Goal: Task Accomplishment & Management: Use online tool/utility

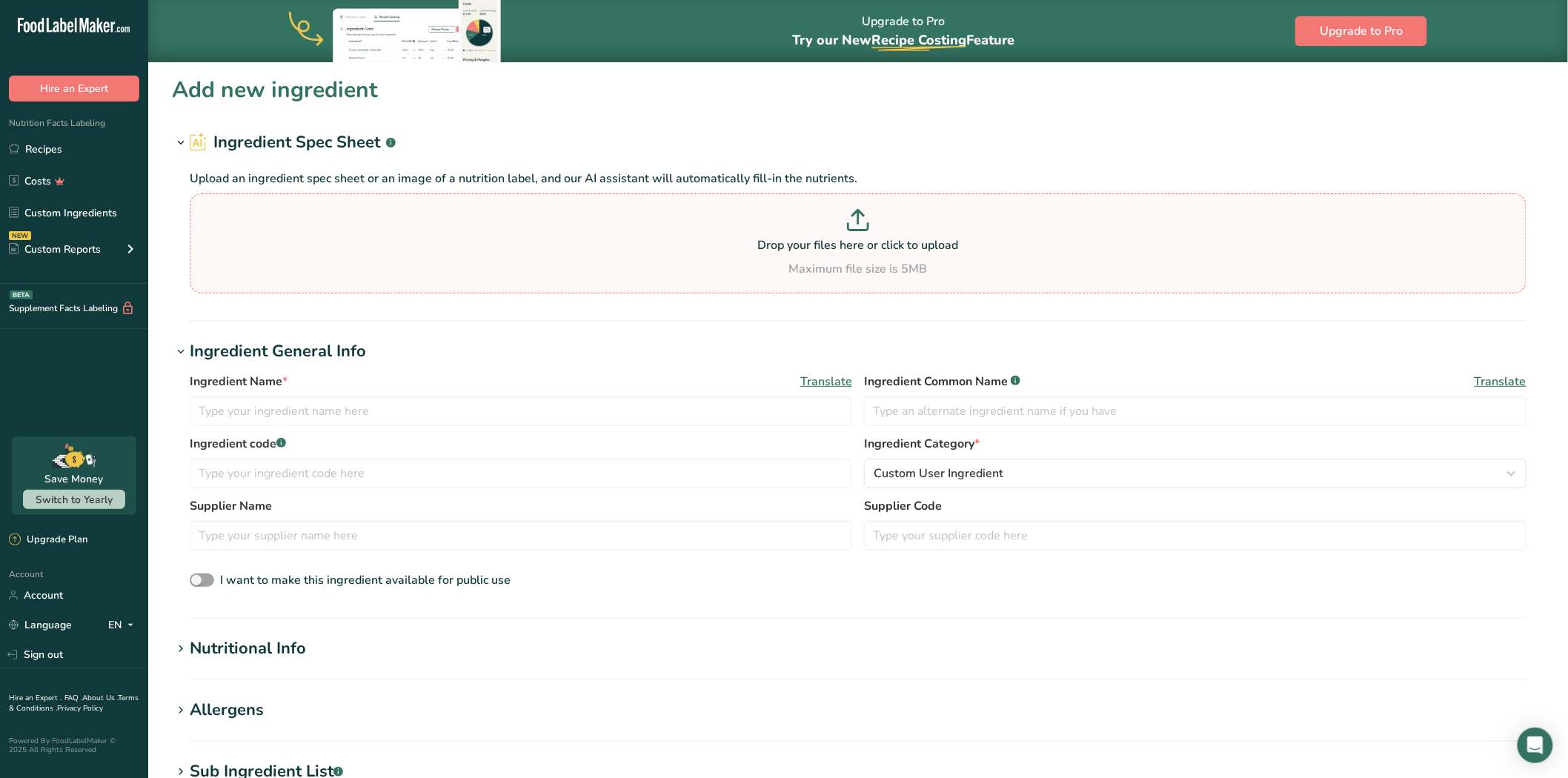
click at [864, 254] on p "Drop your files here or click to upload" at bounding box center [858, 245] width 1330 height 18
click at [864, 254] on input "Drop your files here or click to upload Maximum file size is 5MB" at bounding box center [859, 243] width 1337 height 100
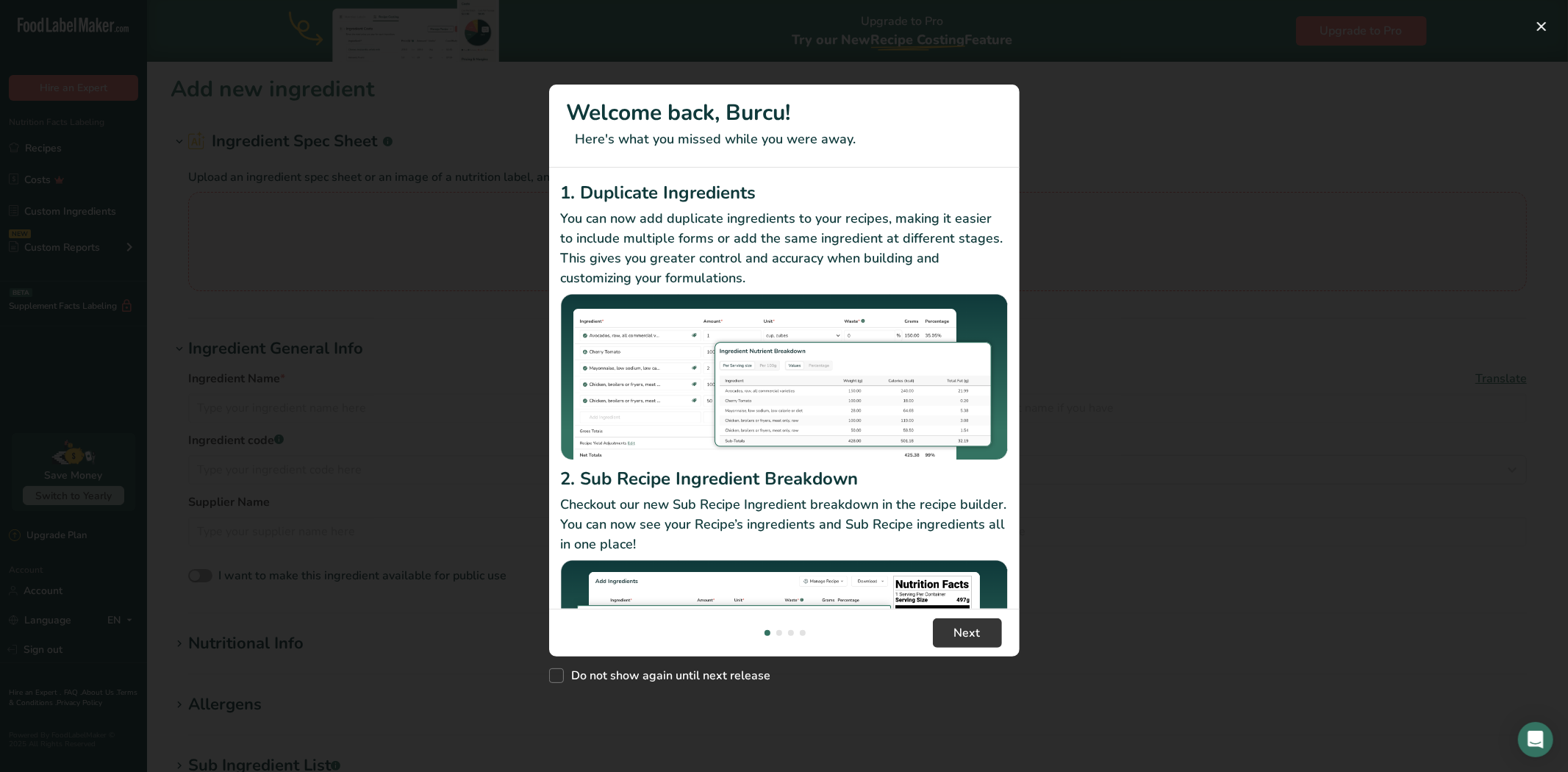
type input "C:\fakepath\pikan.png"
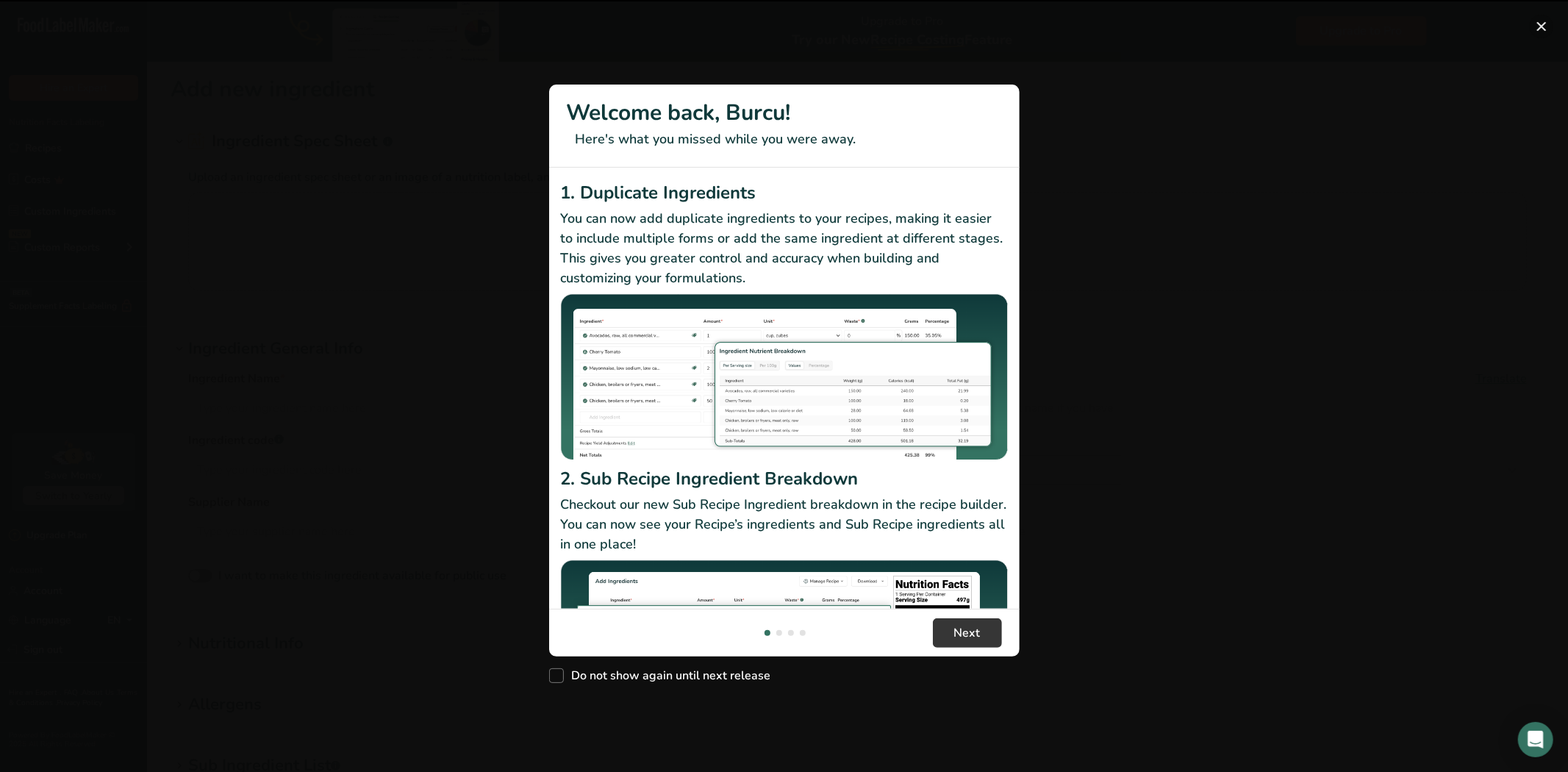
click at [1537, 25] on button "New Features" at bounding box center [1542, 26] width 24 height 24
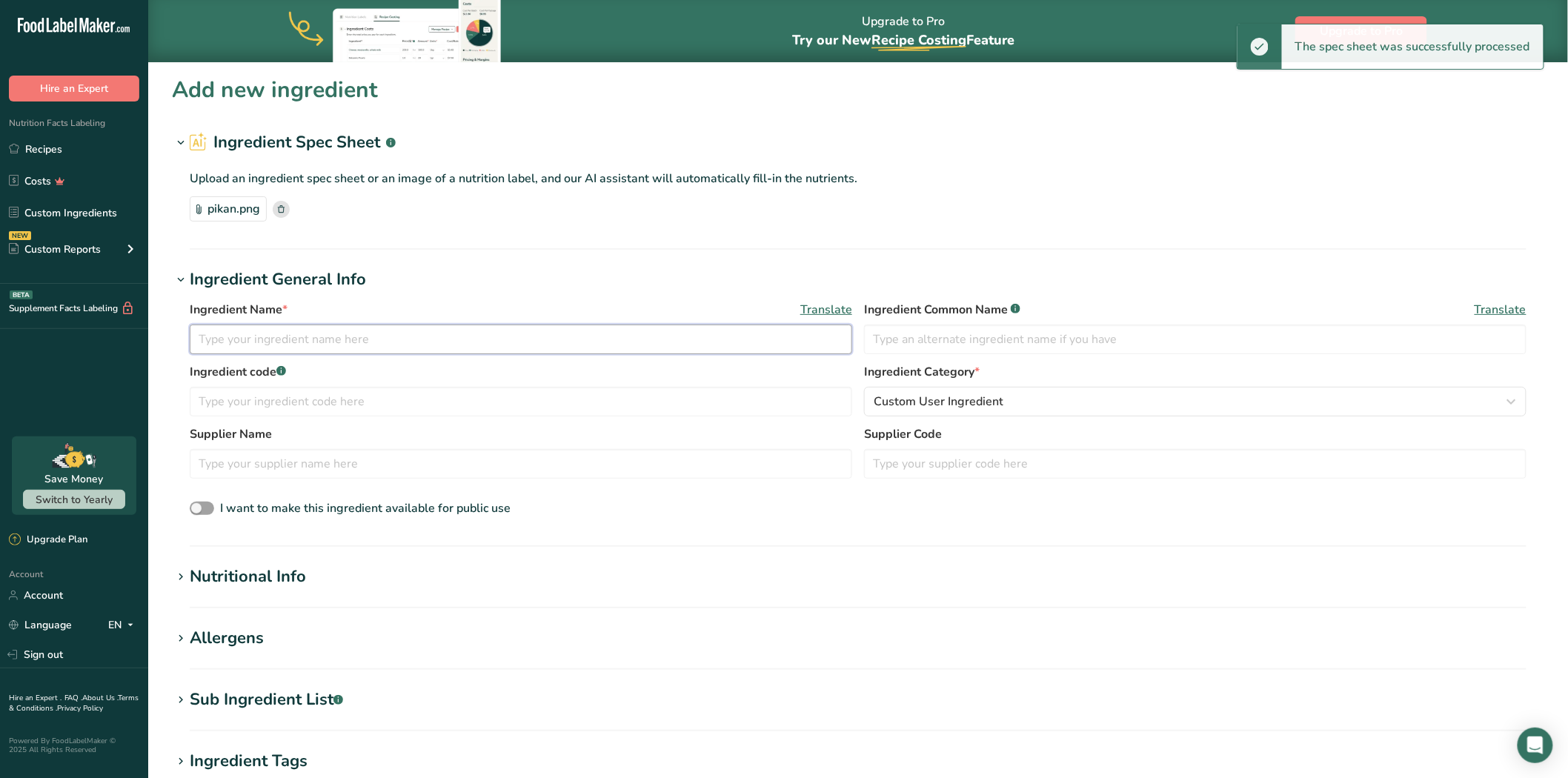
click at [400, 329] on input "text" at bounding box center [521, 339] width 663 height 30
type input "pecan"
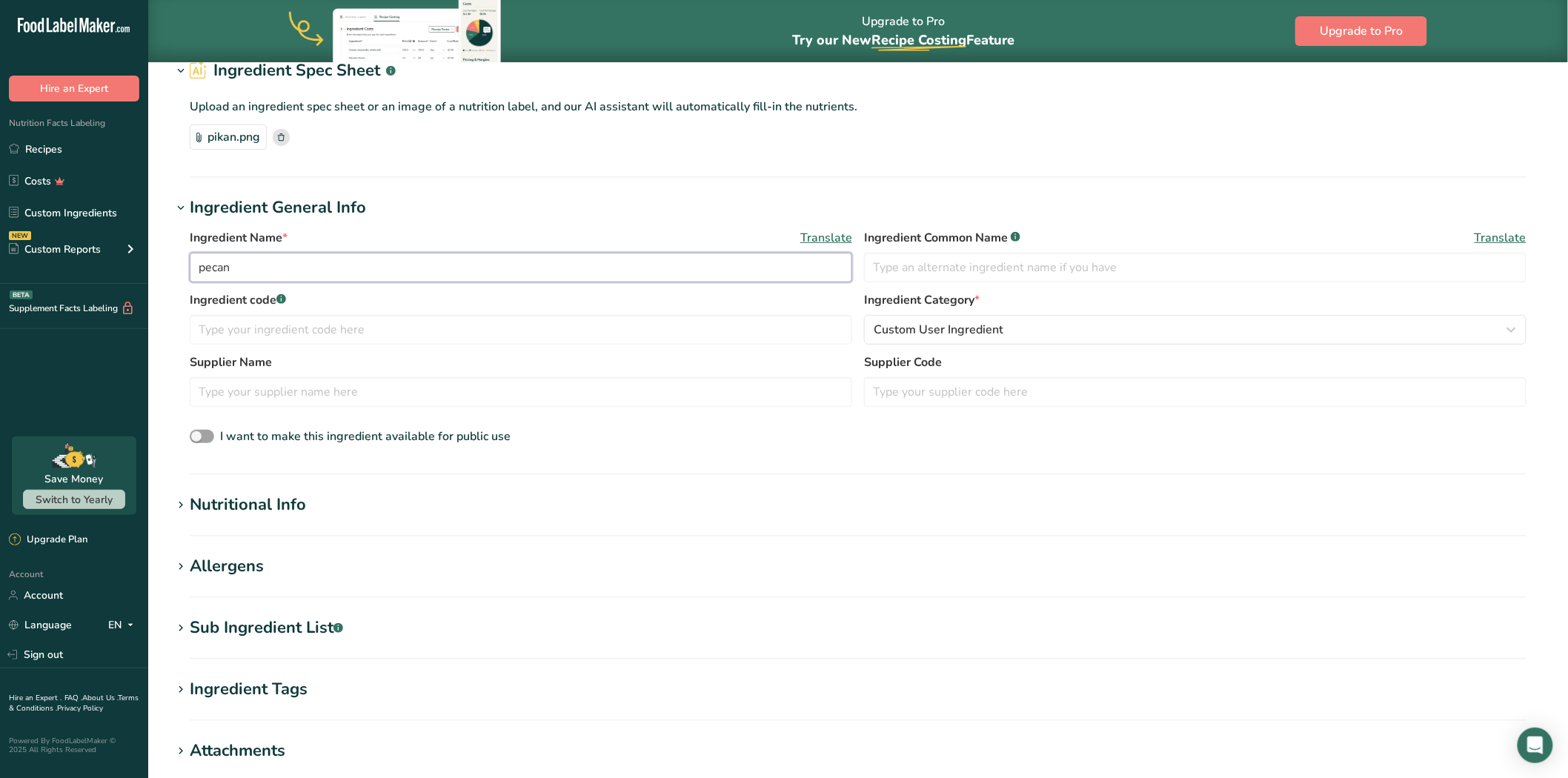
scroll to position [83, 0]
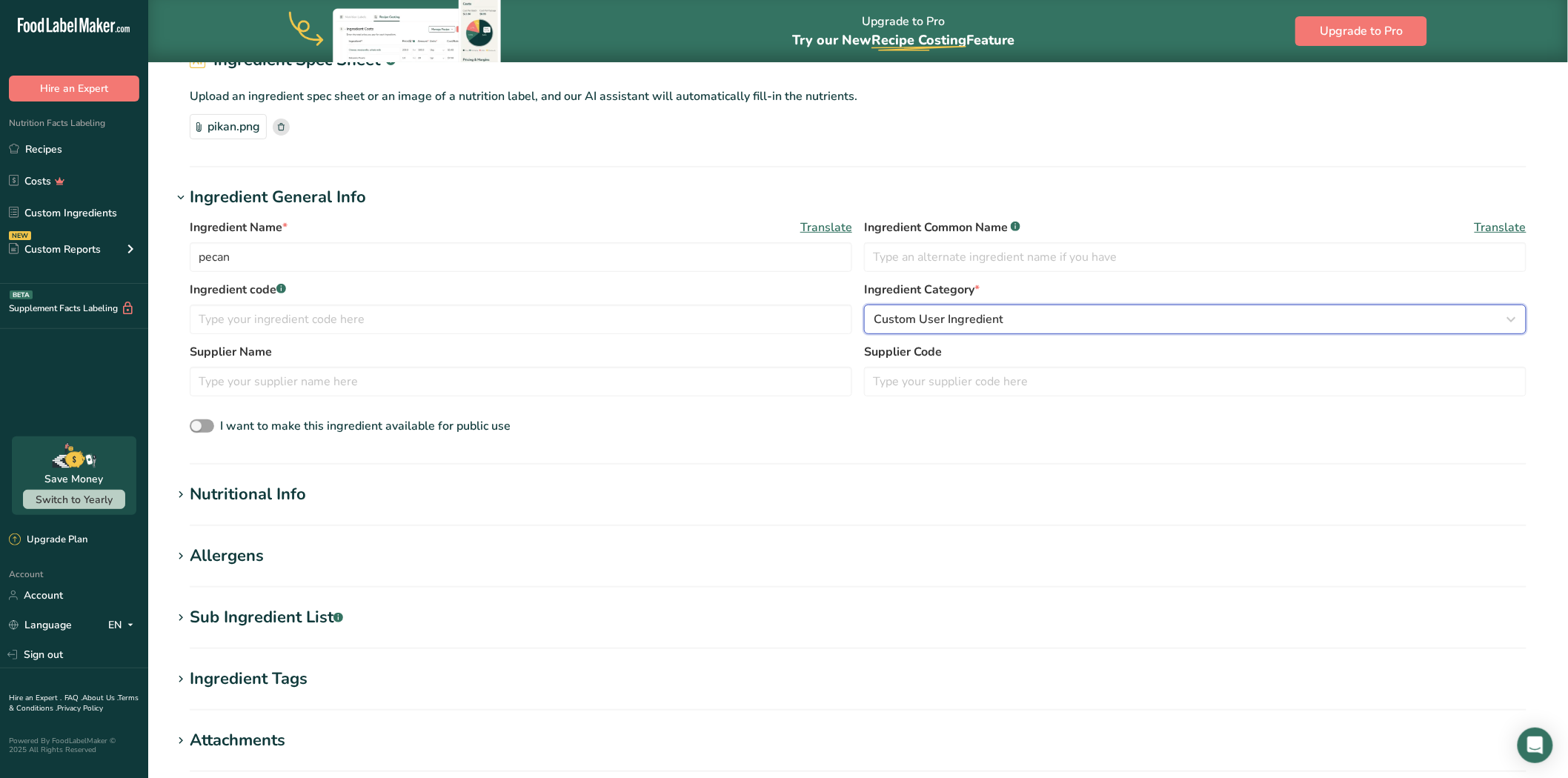
click at [893, 324] on span "Custom User Ingredient" at bounding box center [939, 319] width 130 height 18
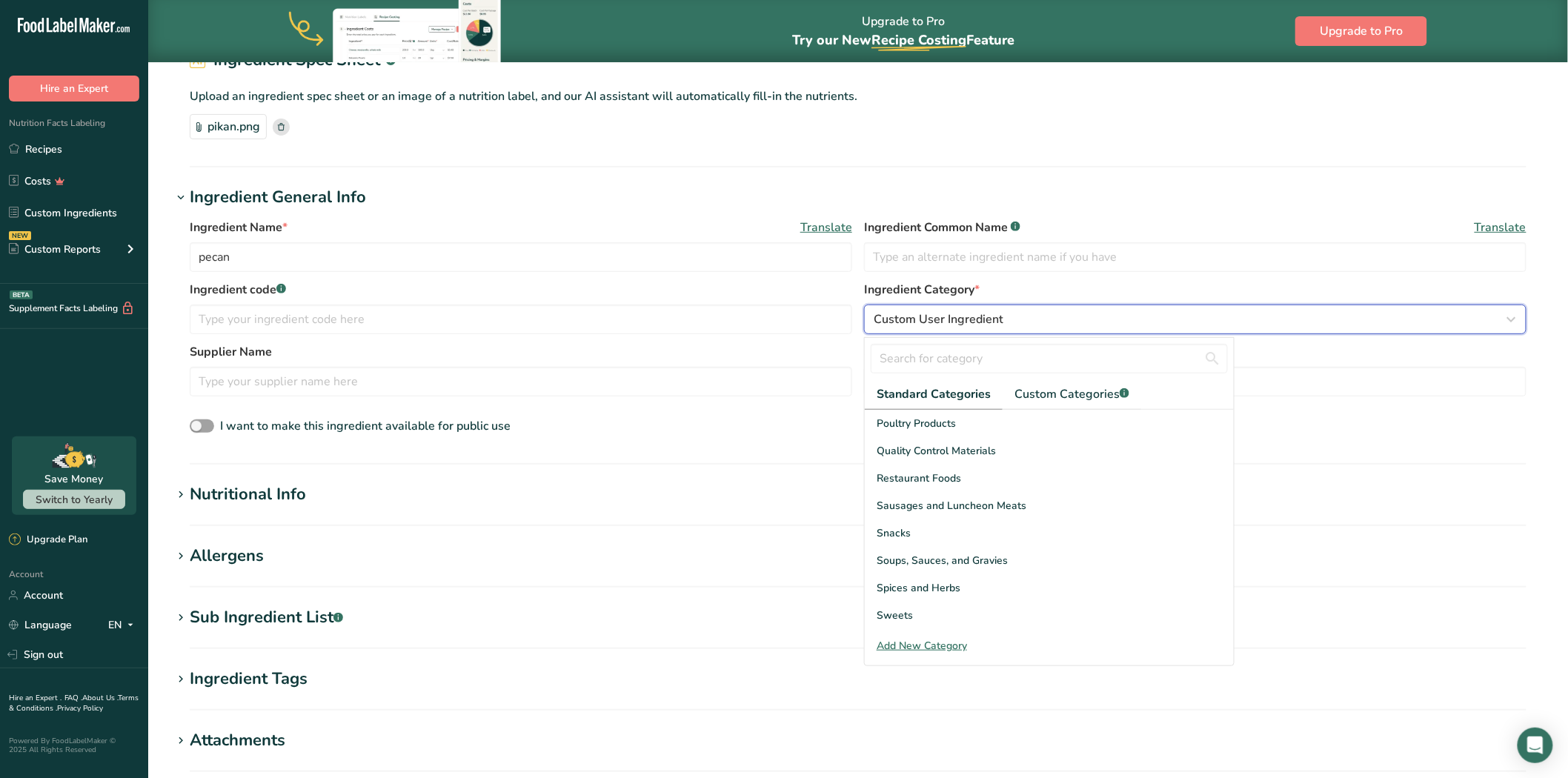
scroll to position [572, 0]
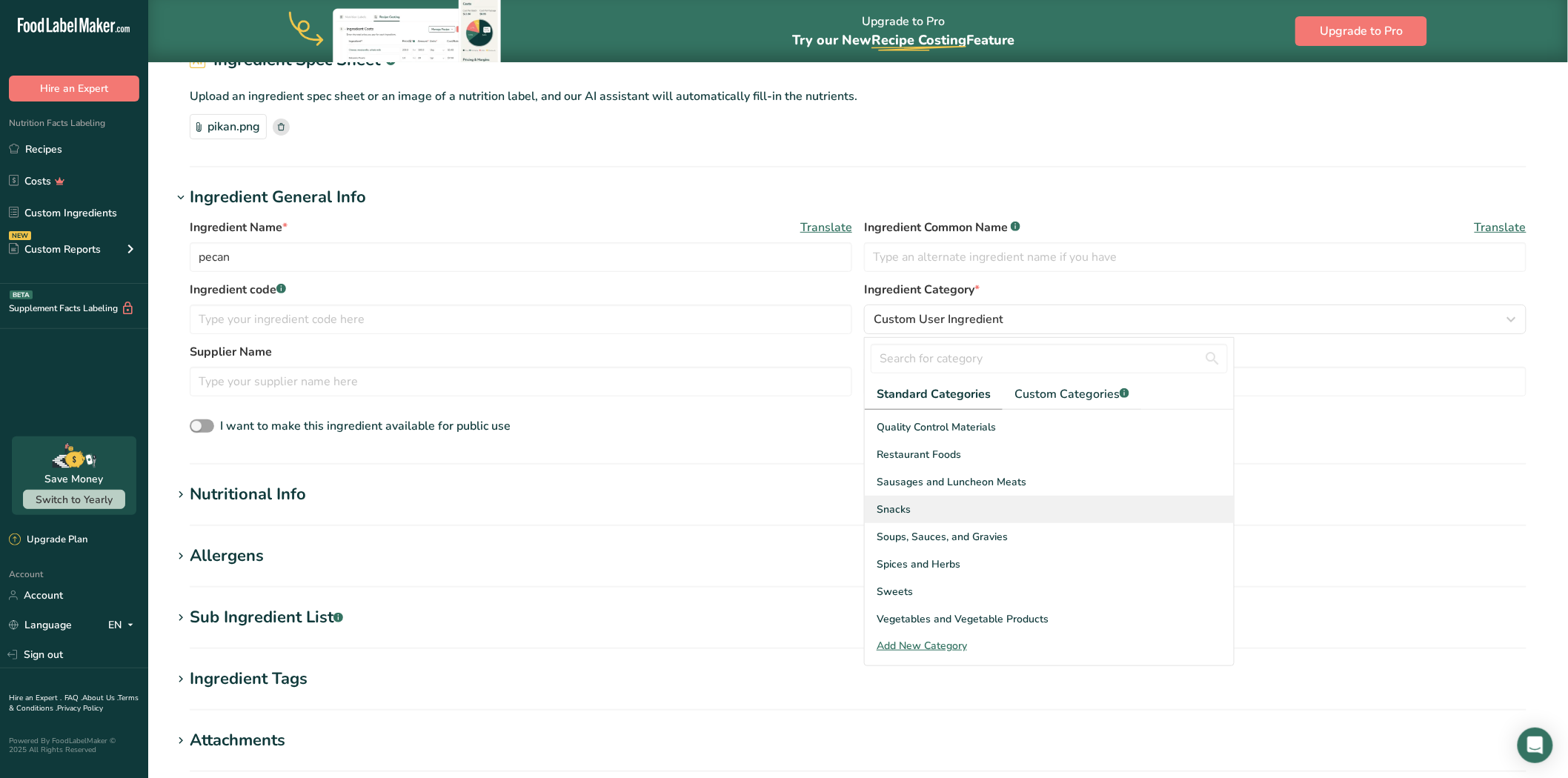
click at [938, 508] on div "Snacks" at bounding box center [1049, 510] width 369 height 27
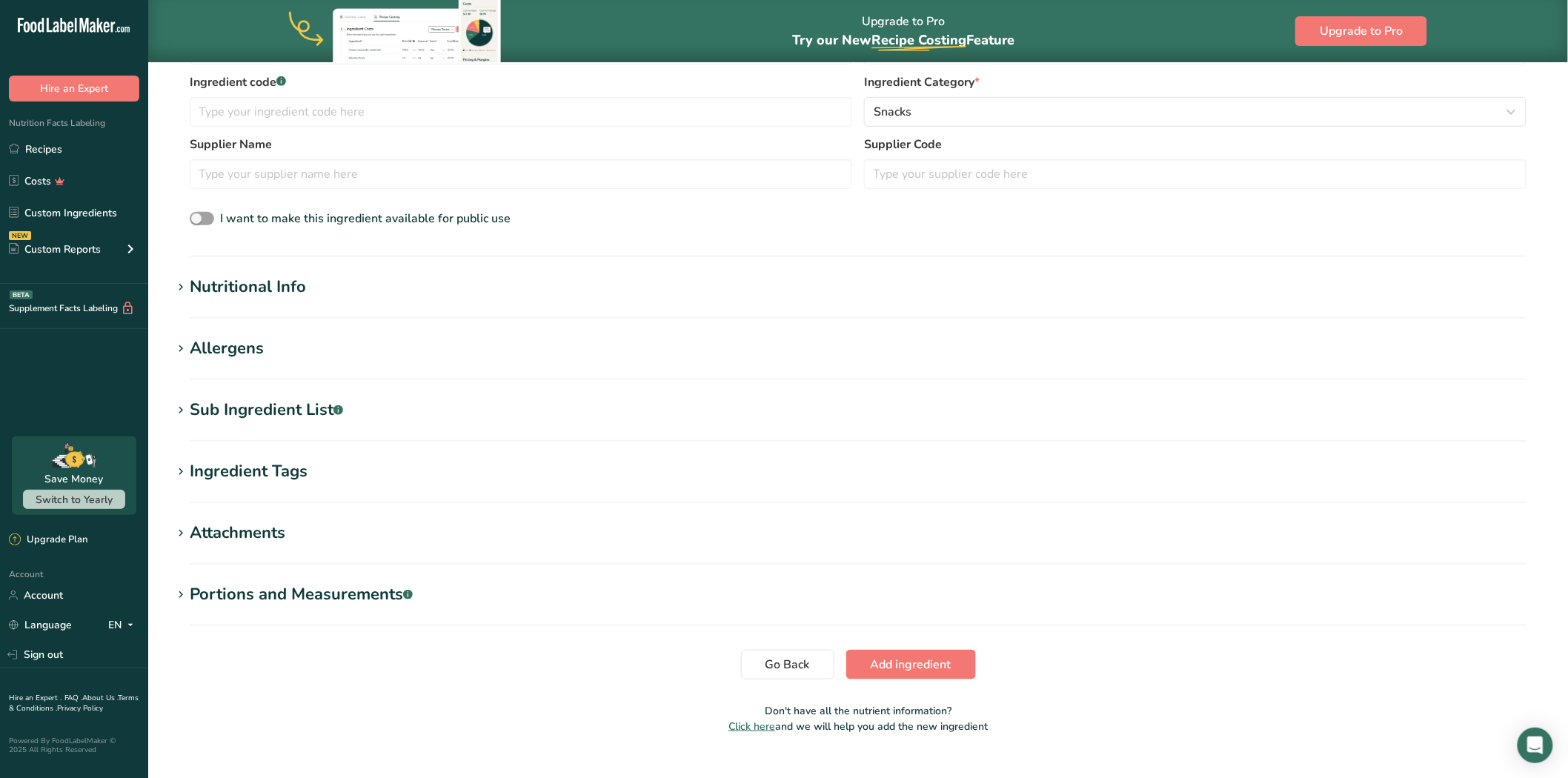
scroll to position [316, 0]
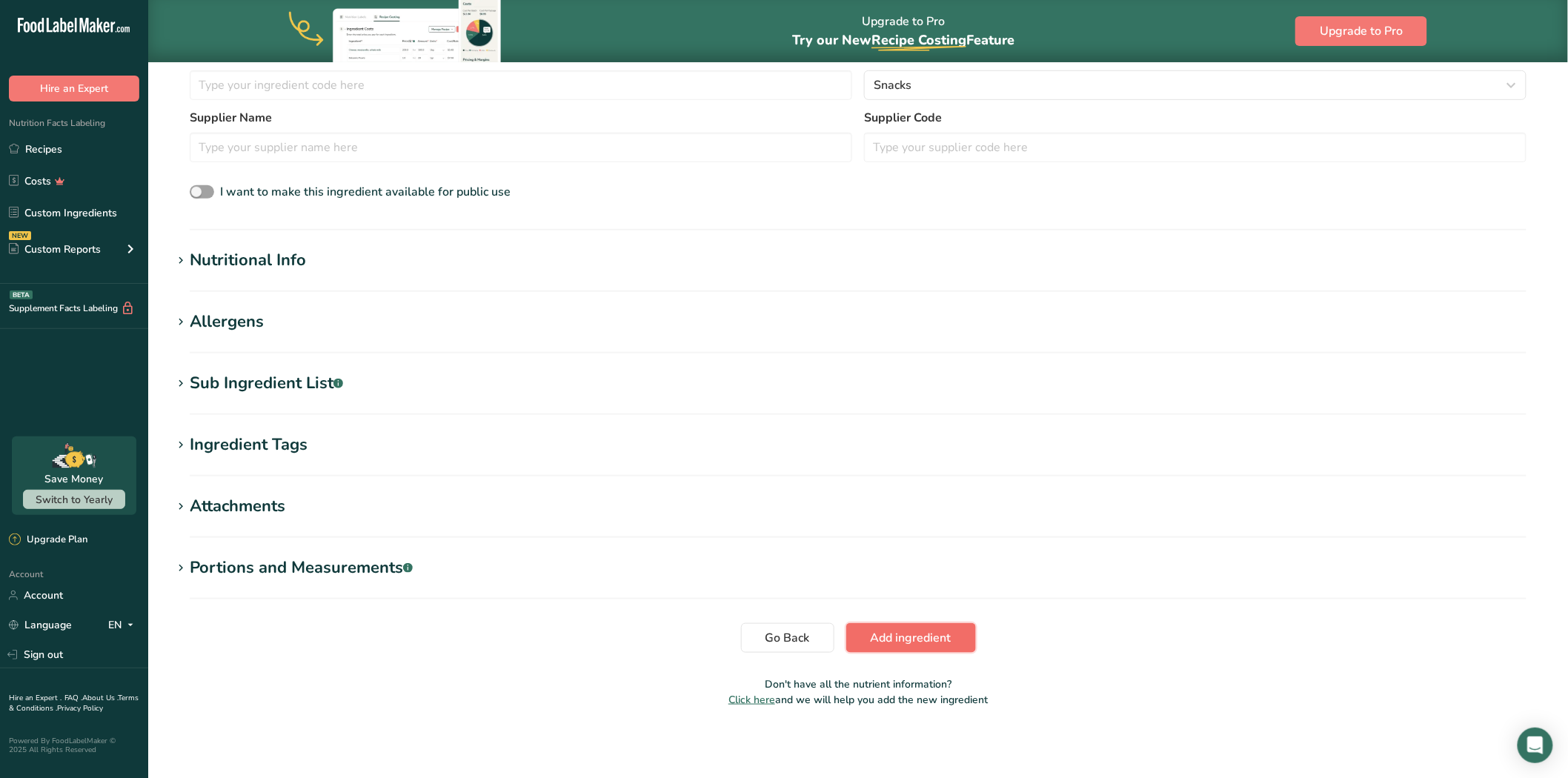
click at [883, 642] on span "Add ingredient" at bounding box center [911, 638] width 81 height 18
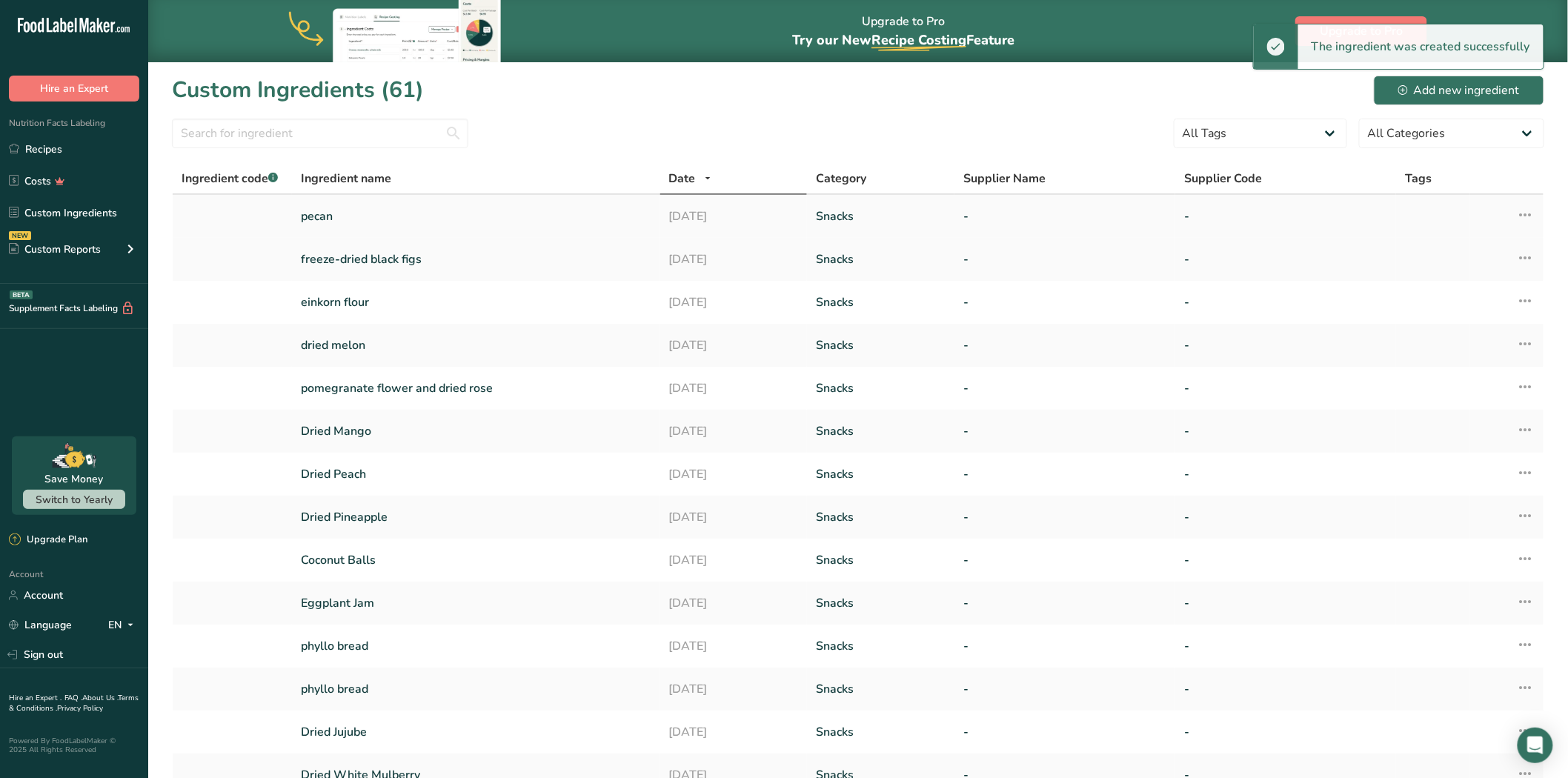
click at [528, 216] on link "pecan" at bounding box center [475, 216] width 350 height 18
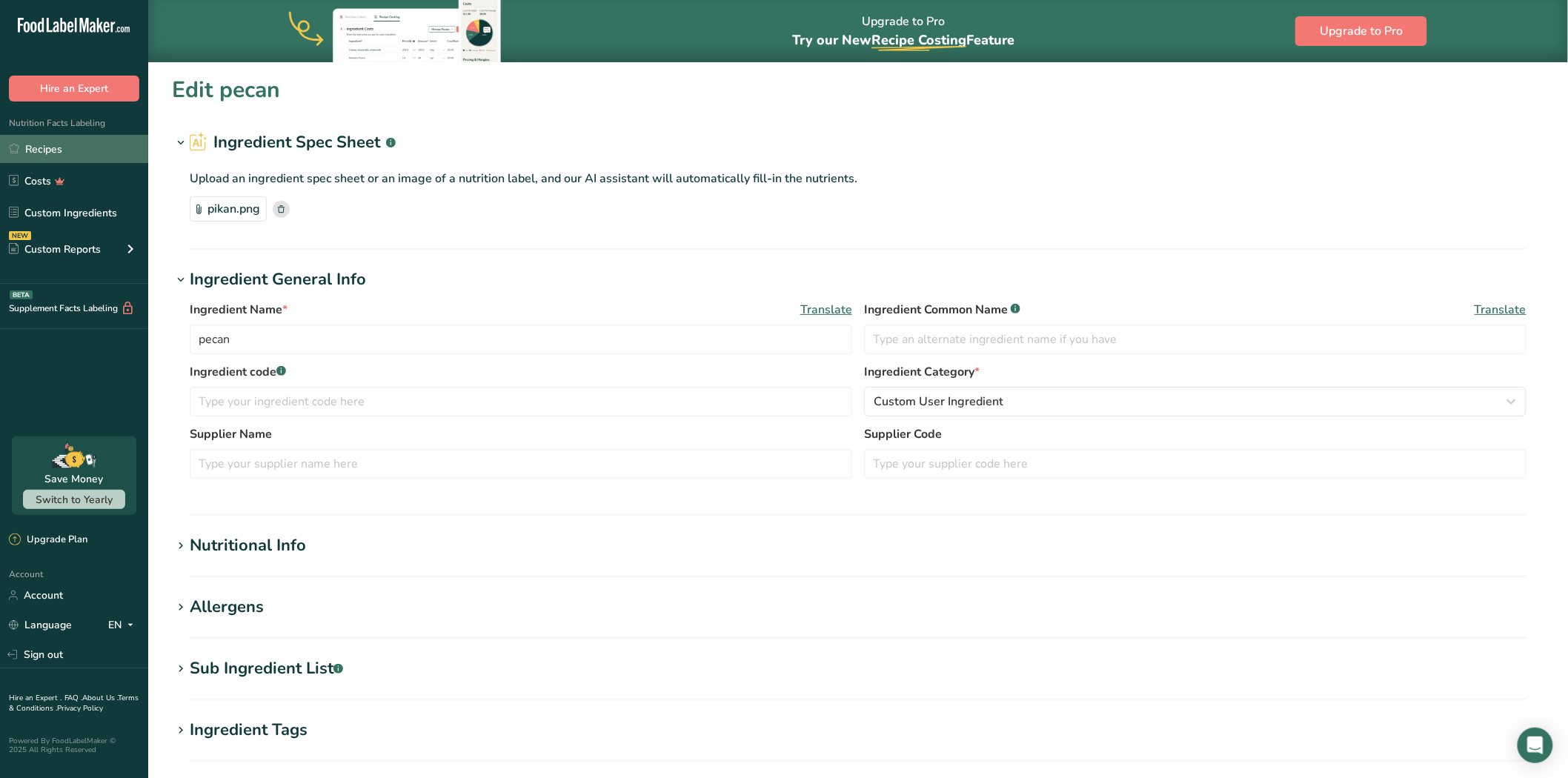
click at [83, 152] on link "Recipes" at bounding box center [74, 148] width 148 height 28
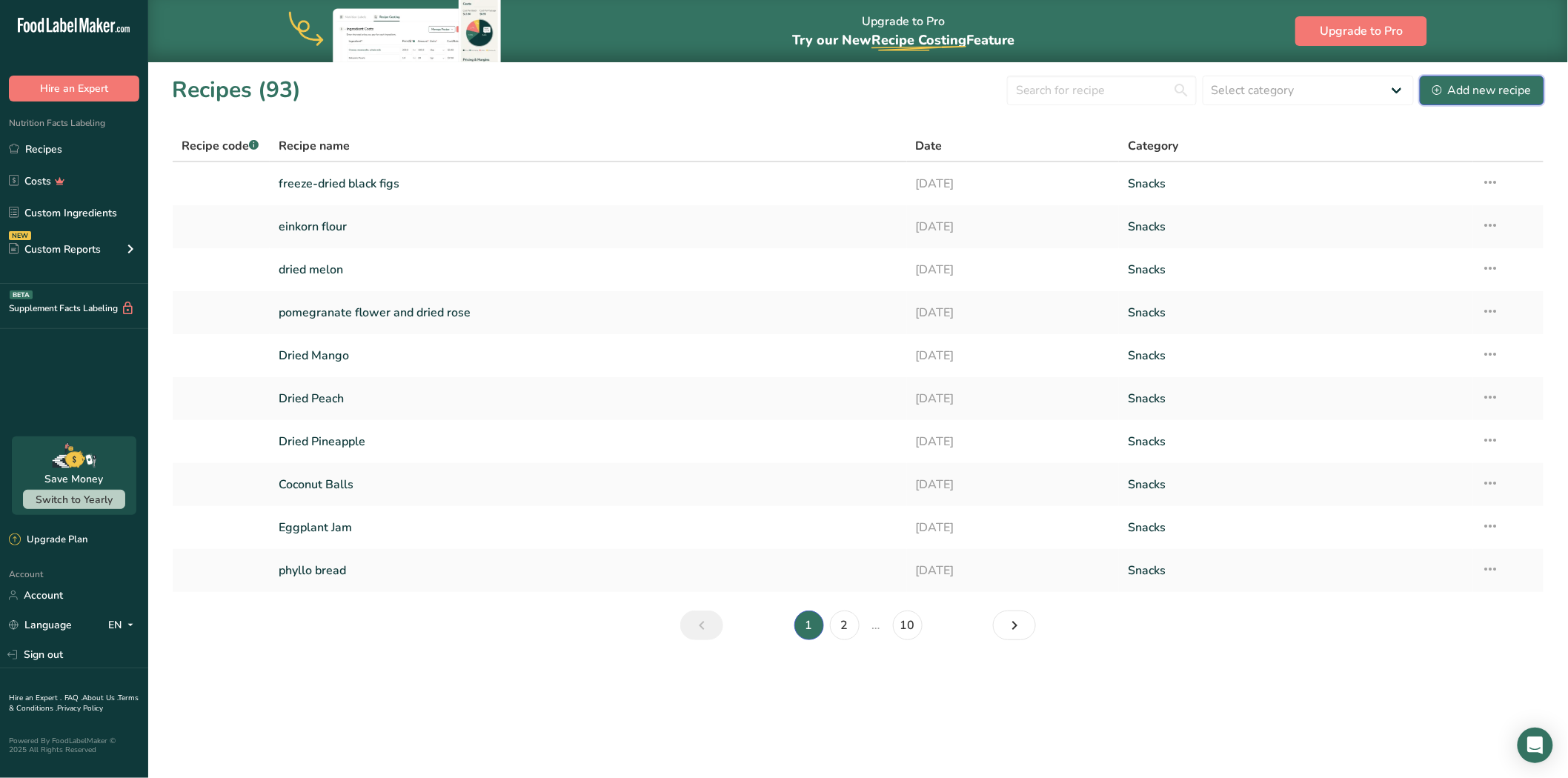
click at [1457, 87] on div "Add new recipe" at bounding box center [1482, 91] width 99 height 18
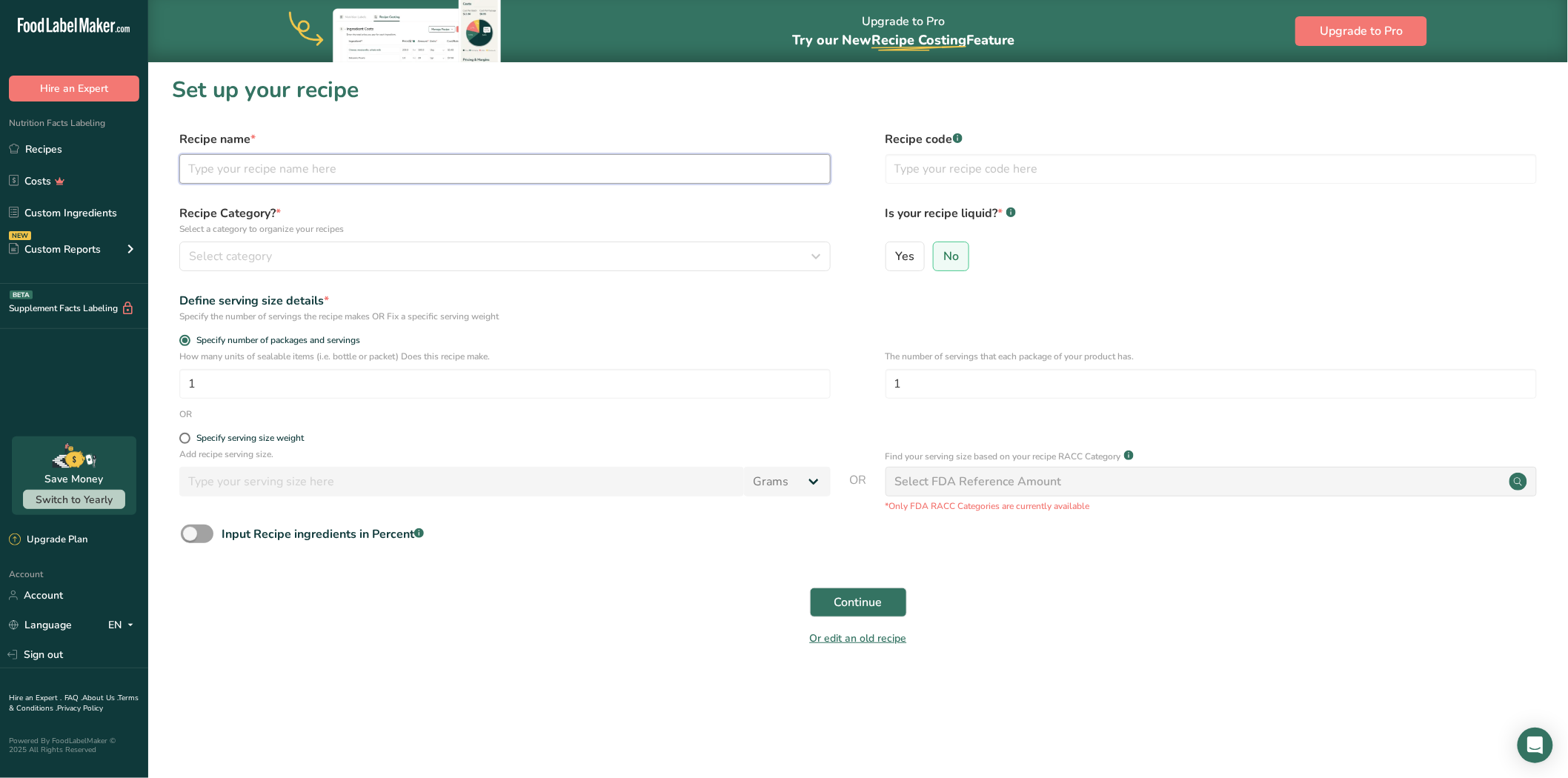
click at [447, 175] on input "text" at bounding box center [505, 168] width 652 height 30
type input "pecan"
click at [434, 248] on div "Select category" at bounding box center [501, 256] width 624 height 18
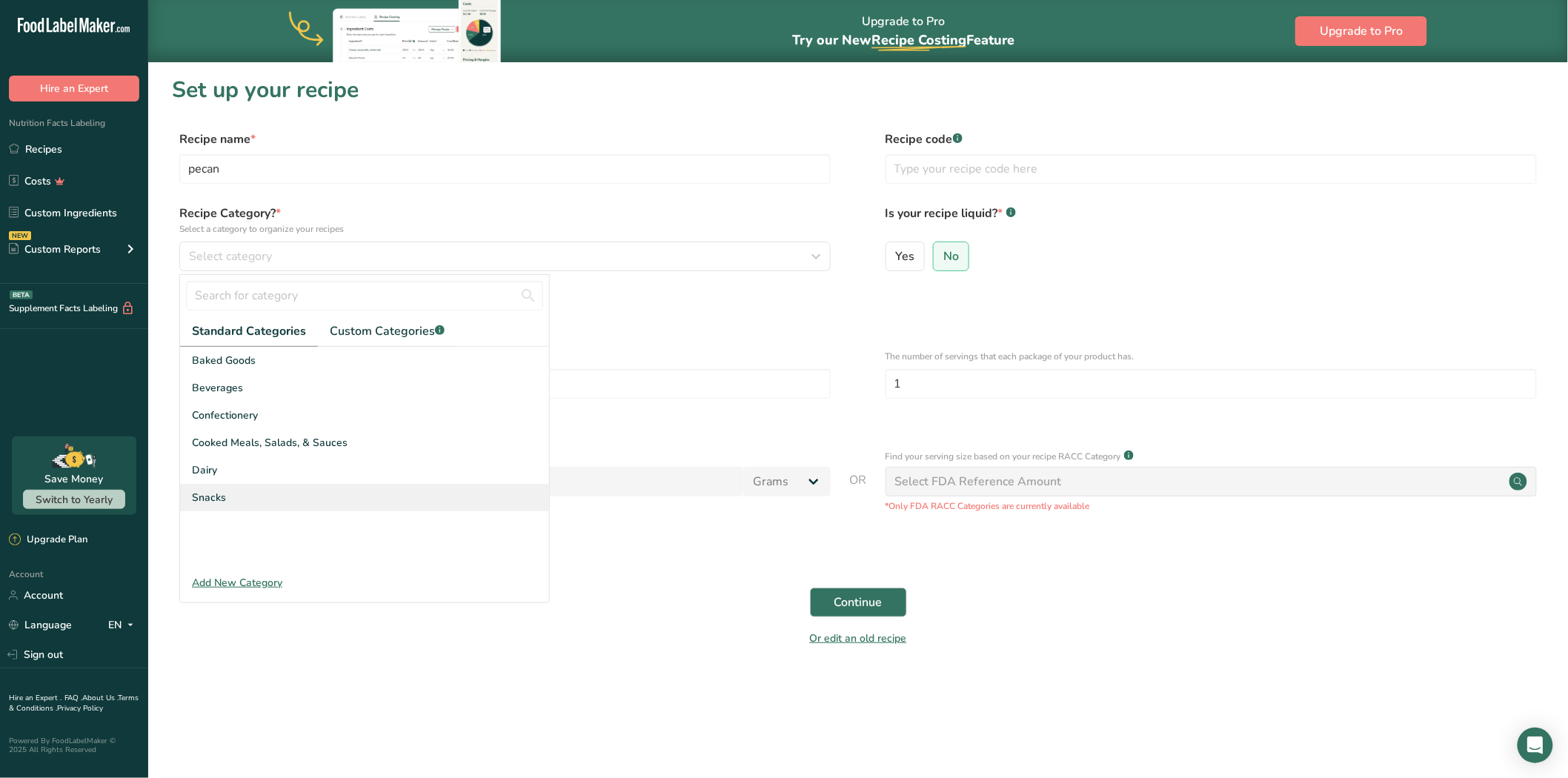
click at [278, 510] on div "Snacks" at bounding box center [365, 498] width 369 height 27
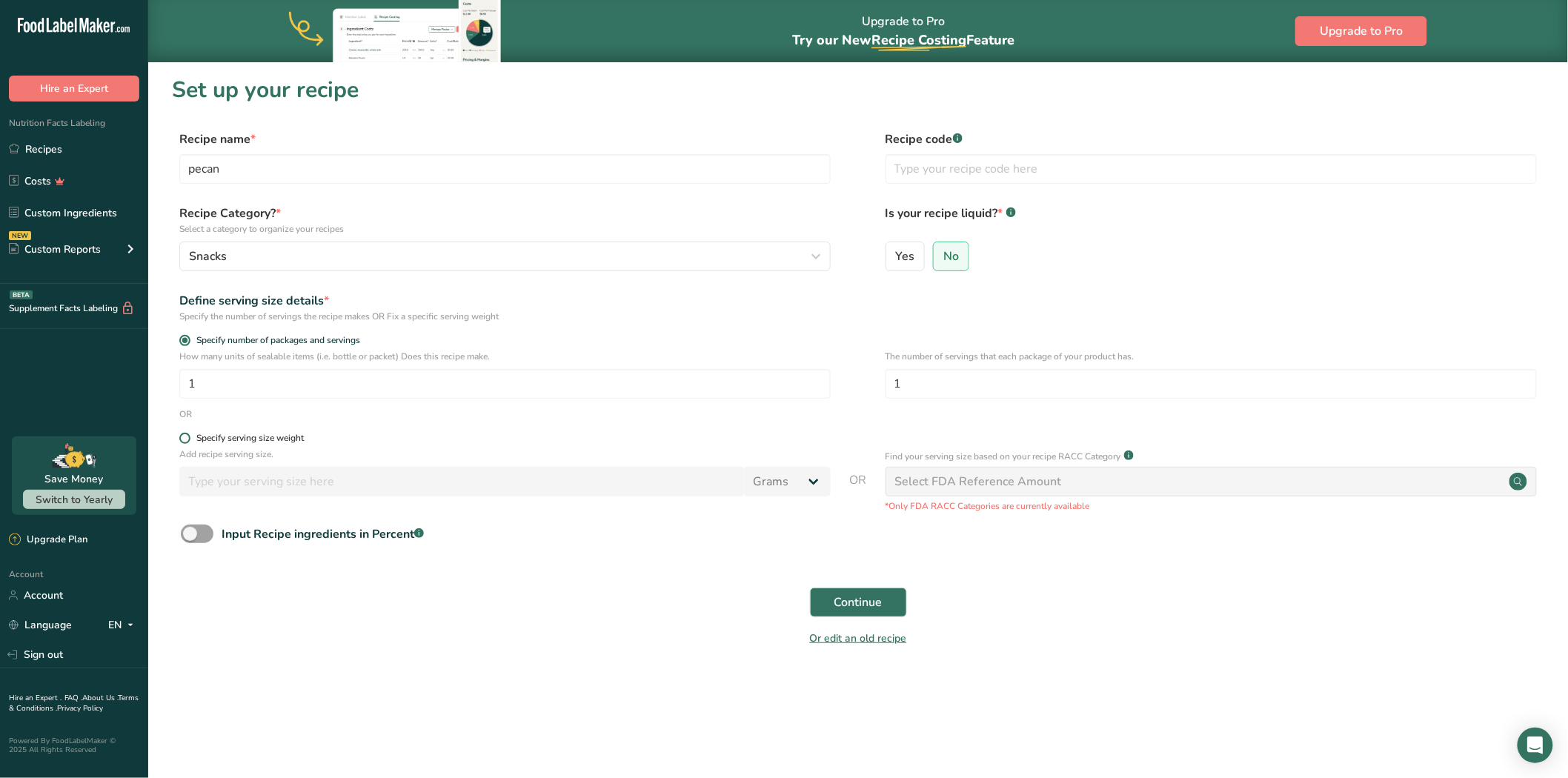
click at [183, 439] on span at bounding box center [185, 438] width 11 height 11
click at [183, 439] on input "Specify serving size weight" at bounding box center [184, 438] width 10 height 10
radio input "true"
radio input "false"
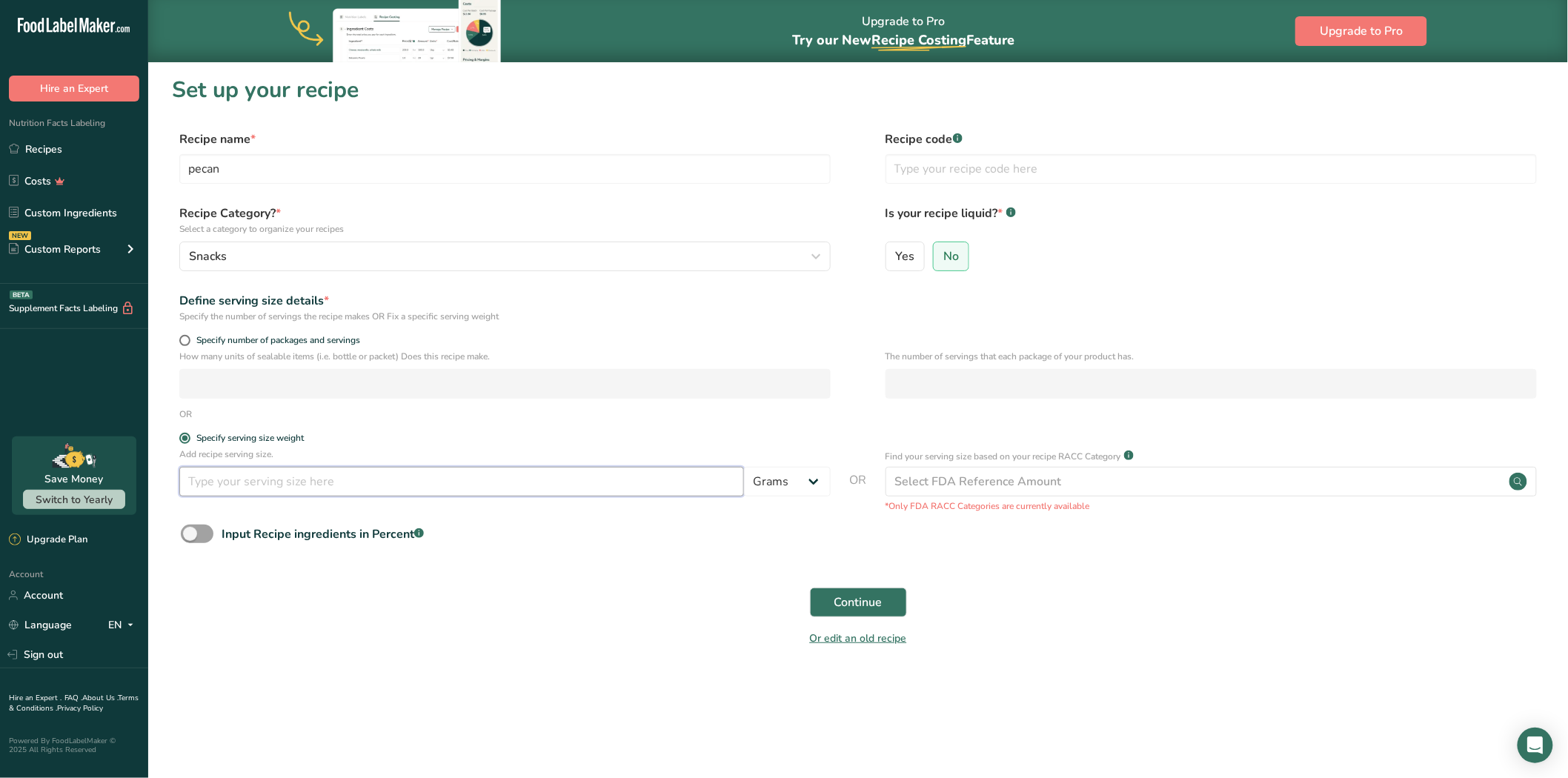
click at [211, 482] on input "number" at bounding box center [462, 481] width 565 height 30
type input "100"
click at [861, 594] on button "Continue" at bounding box center [859, 602] width 97 height 30
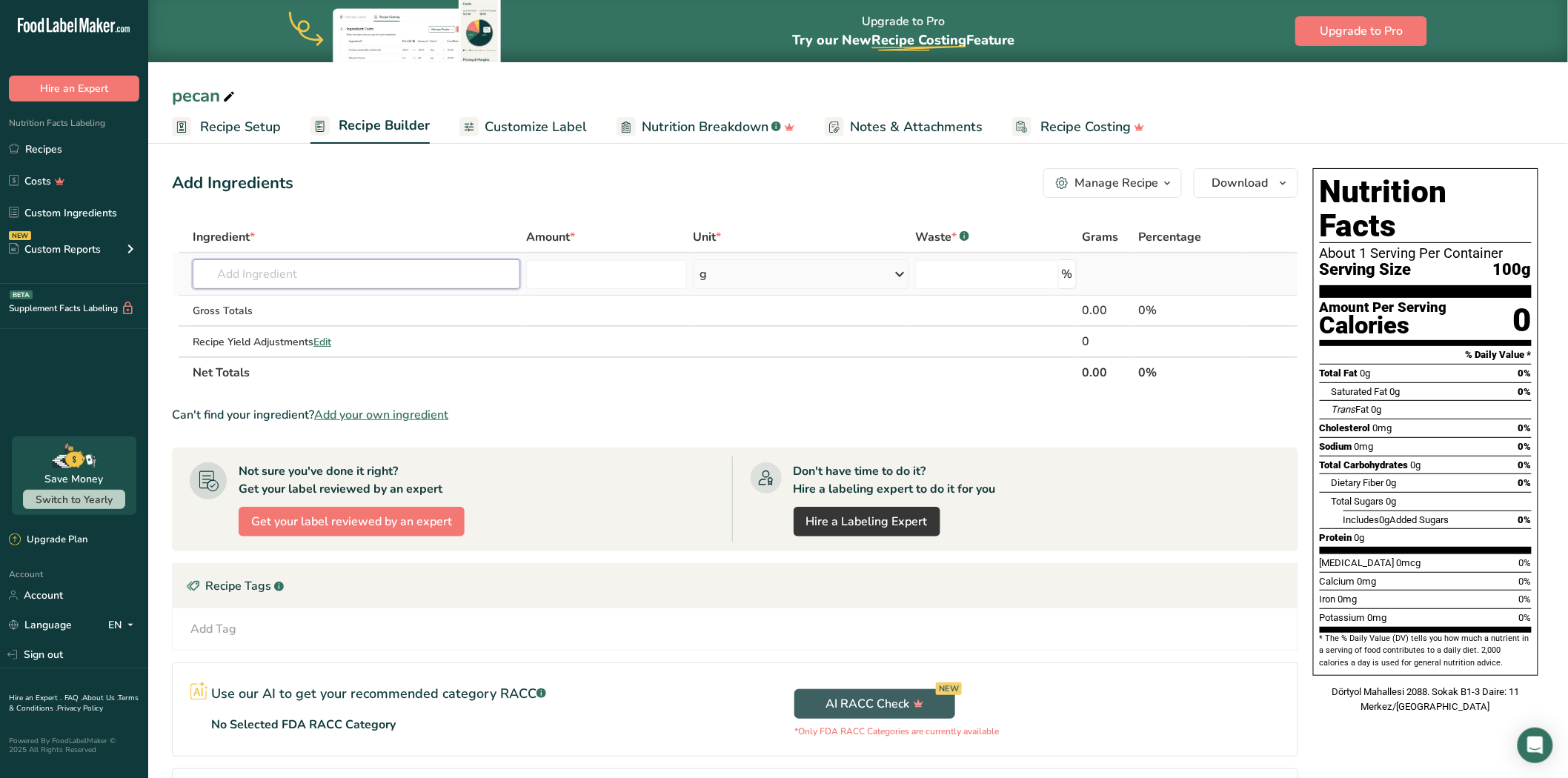
click at [366, 267] on input "text" at bounding box center [356, 274] width 328 height 30
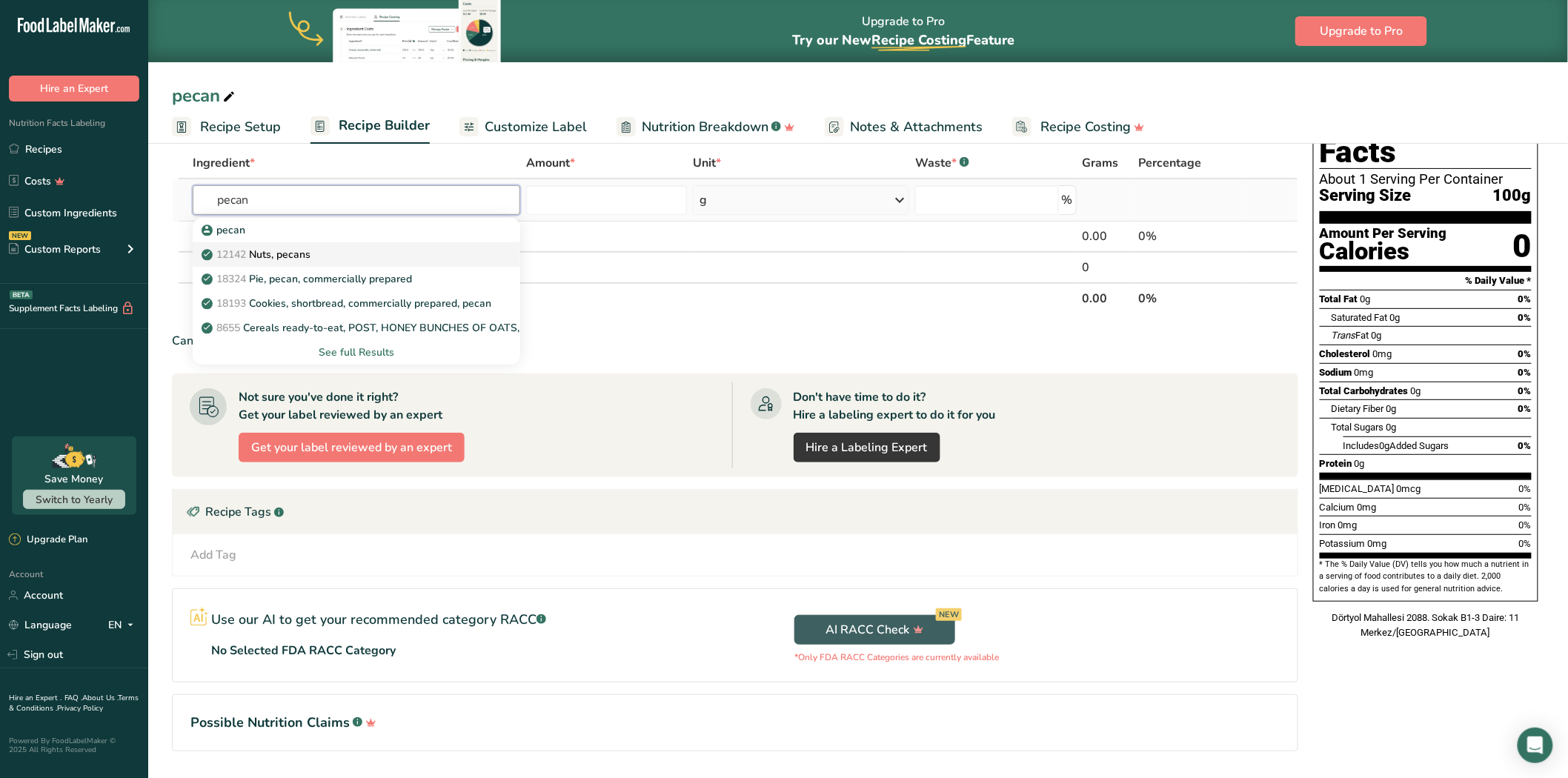
scroll to position [83, 0]
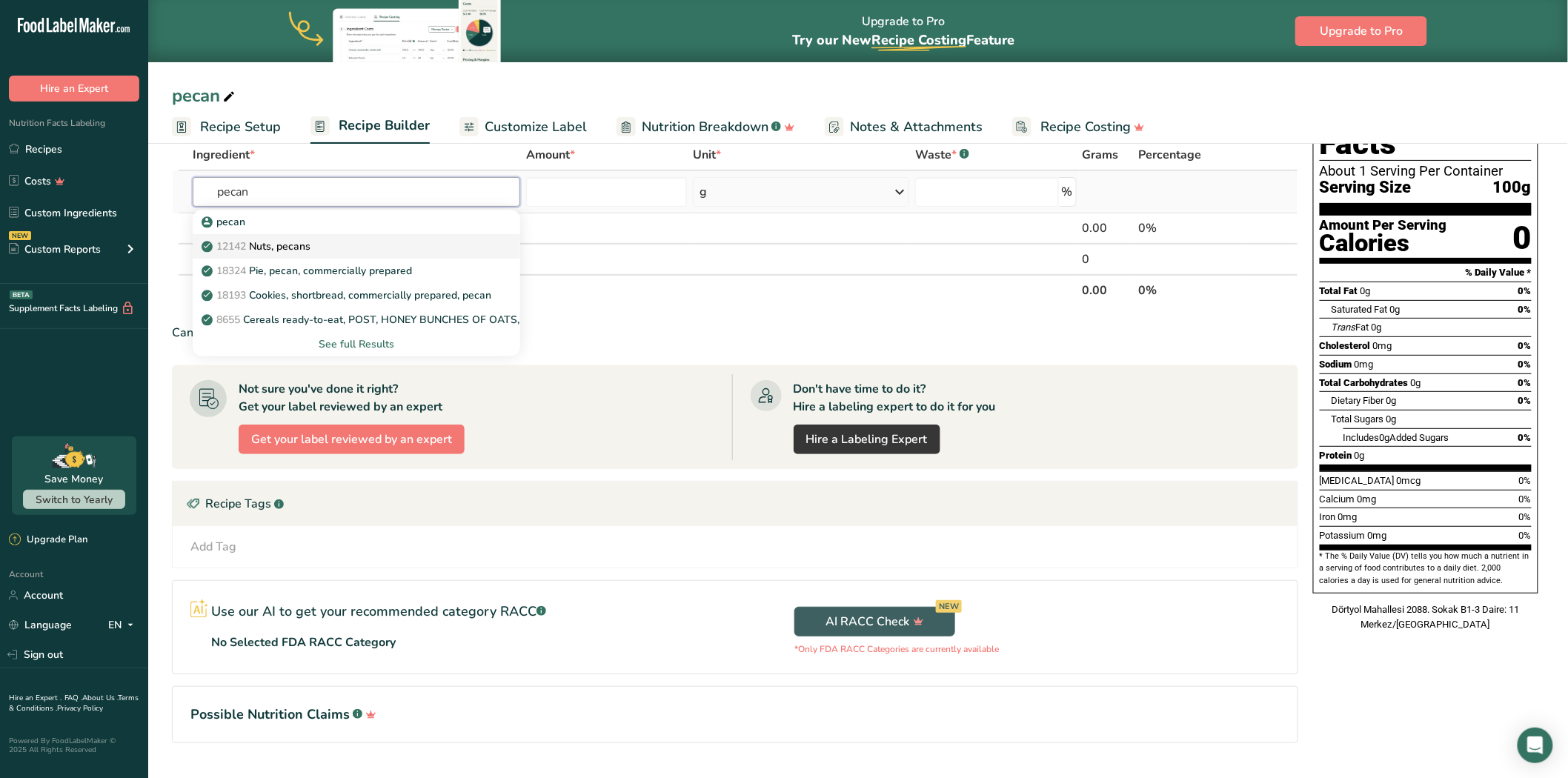
type input "pecan"
click at [343, 251] on div "12142 Nuts, pecans" at bounding box center [344, 246] width 280 height 15
type input "Nuts, pecans"
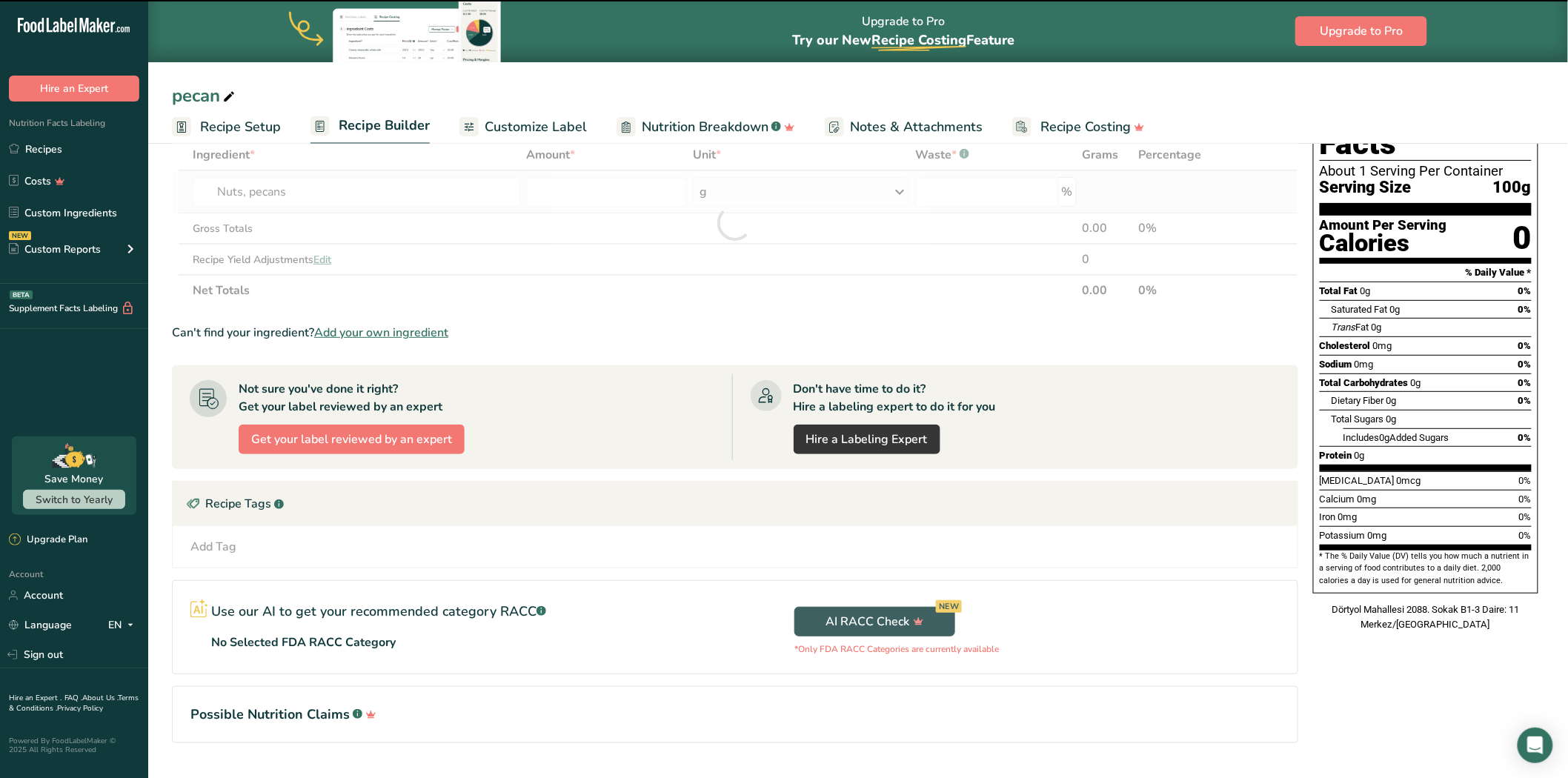
type input "0"
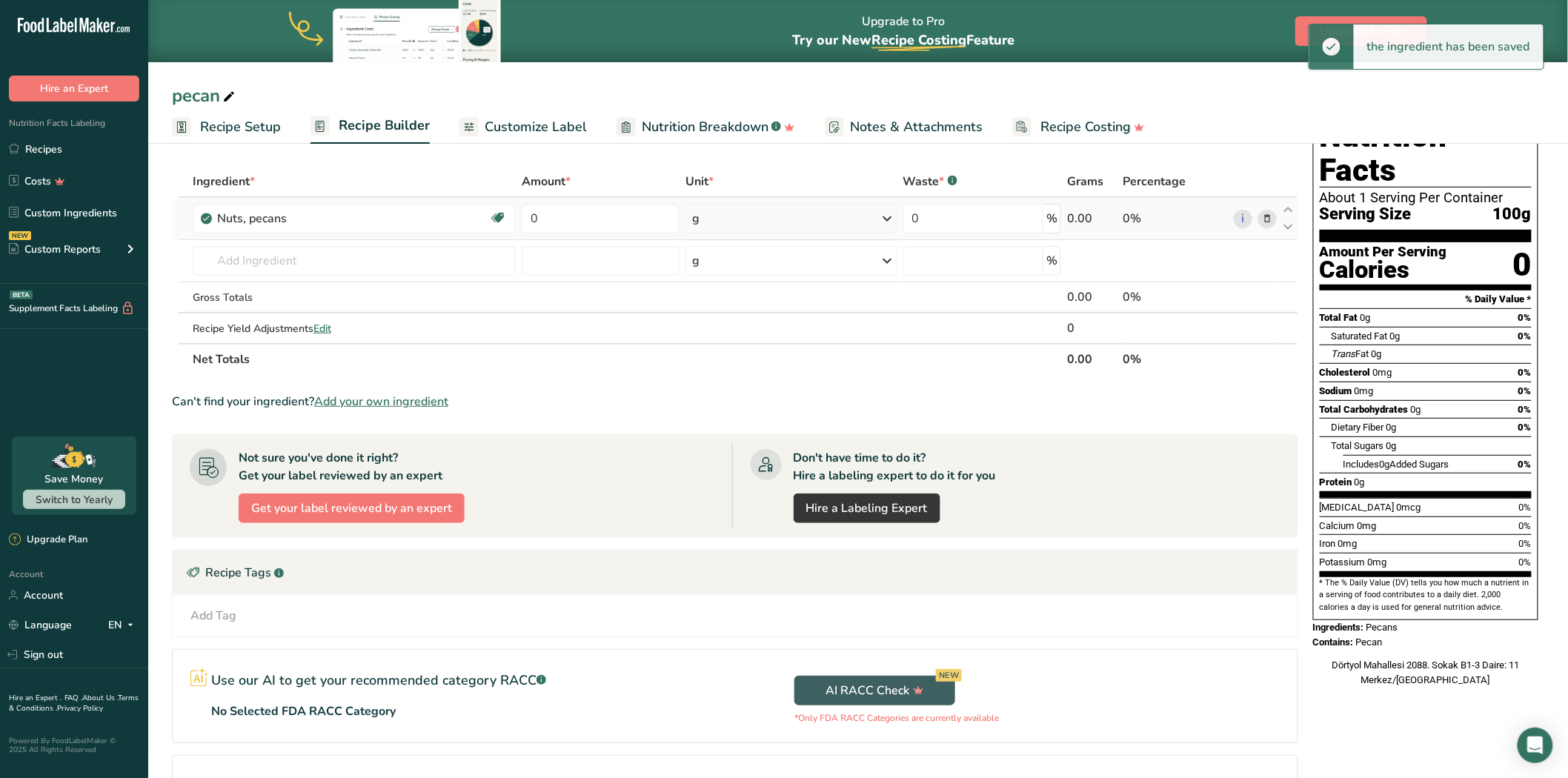
scroll to position [0, 0]
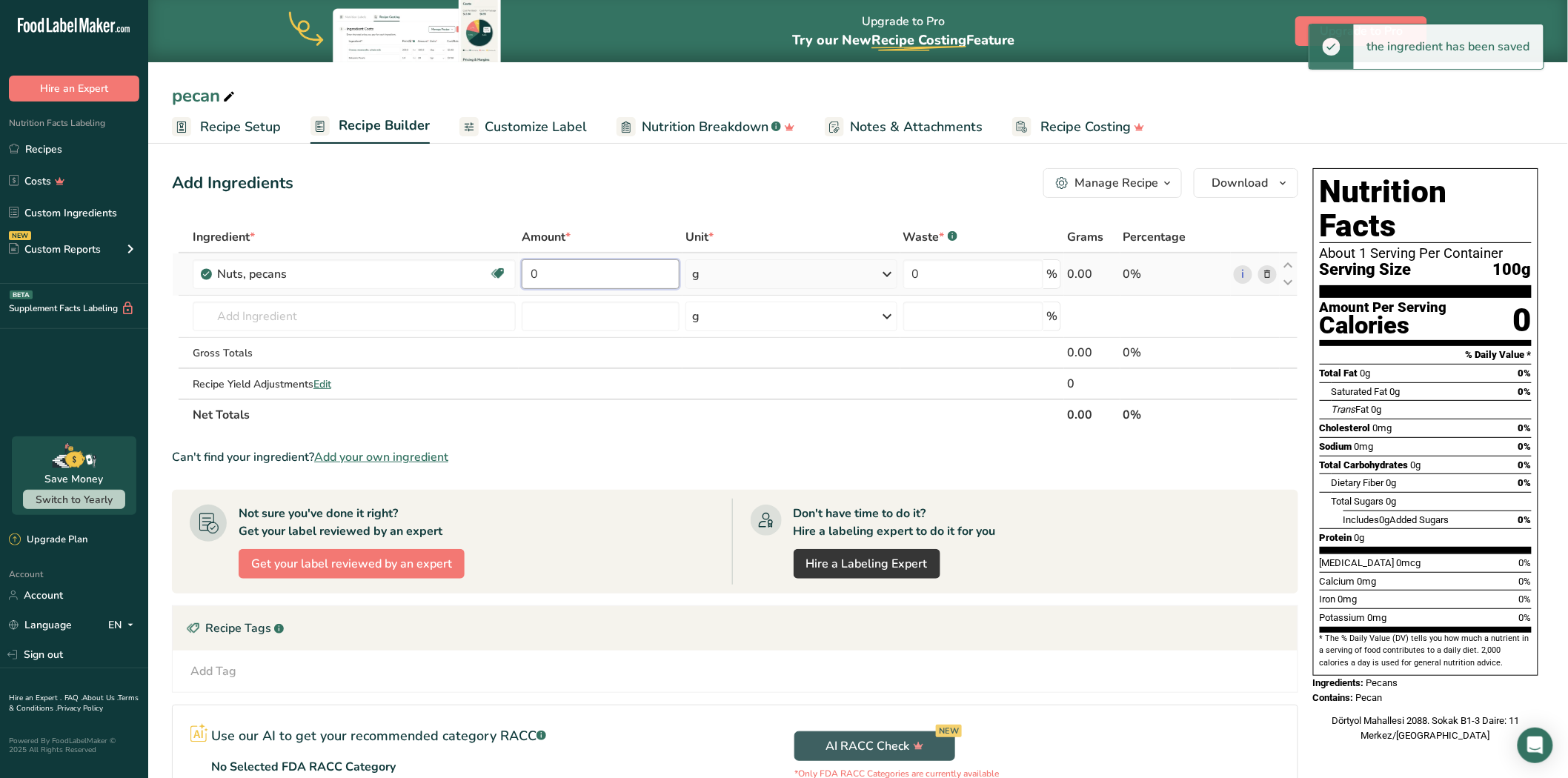
click at [594, 263] on input "0" at bounding box center [600, 274] width 158 height 30
type input "250"
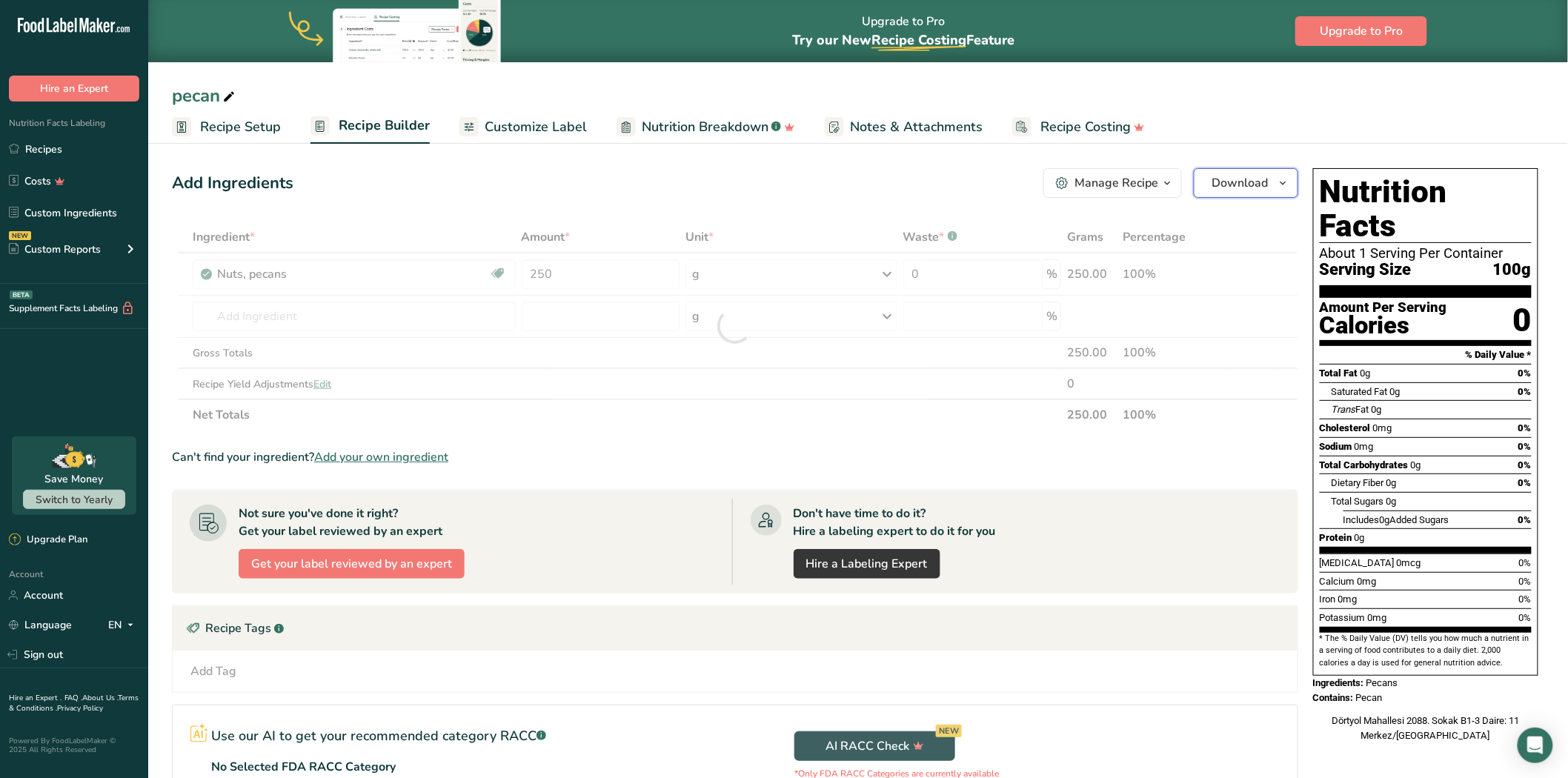
click at [1253, 187] on span "Download" at bounding box center [1241, 183] width 56 height 18
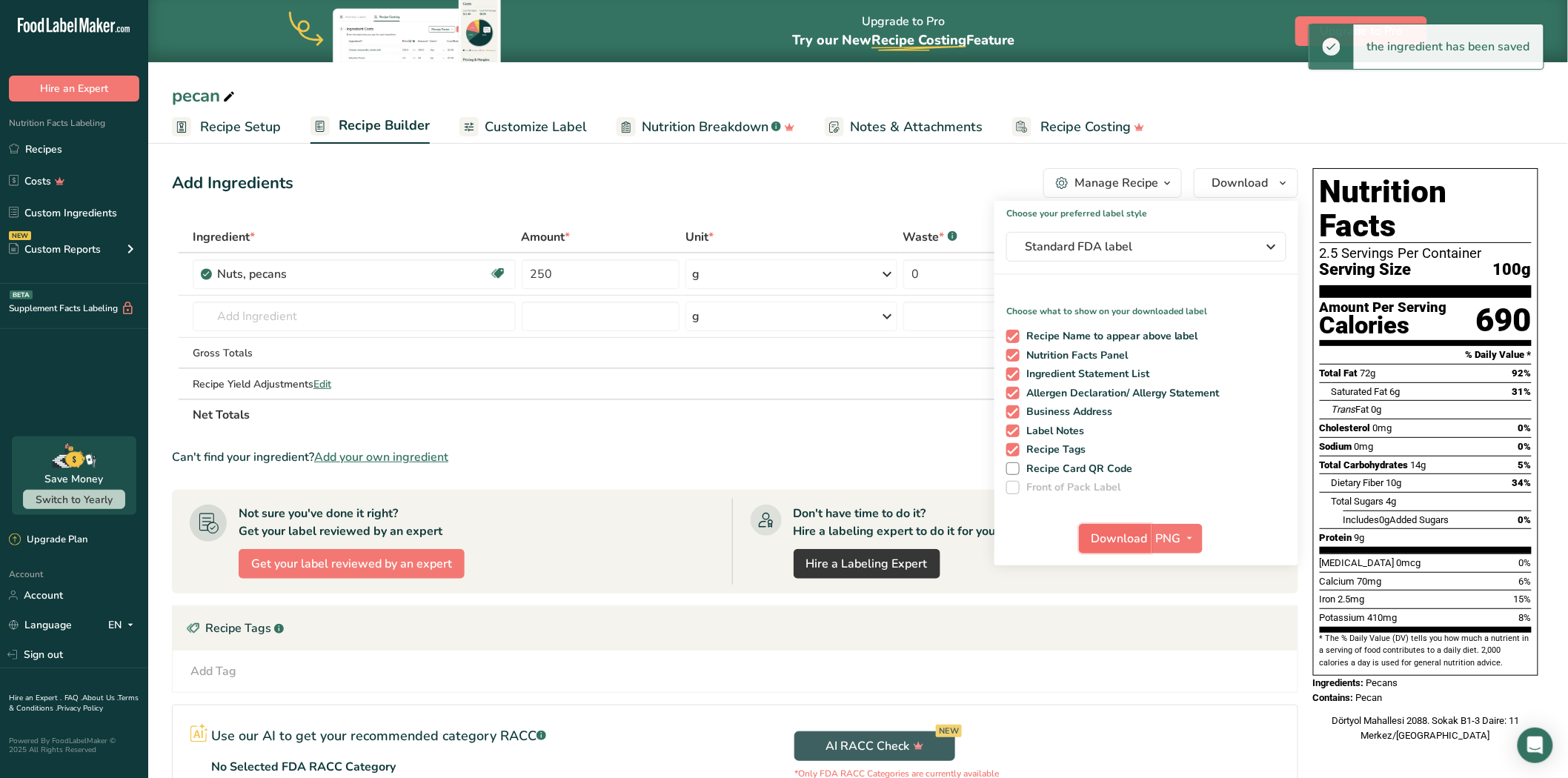
click at [1123, 543] on span "Download" at bounding box center [1120, 538] width 56 height 18
